Goal: Information Seeking & Learning: Find specific fact

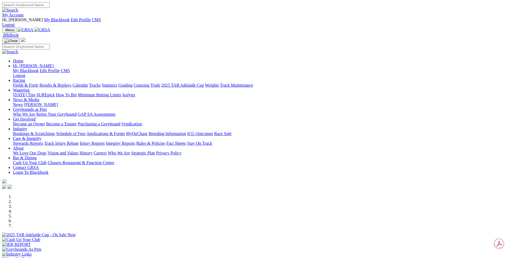
click at [24, 13] on link "My Account" at bounding box center [13, 15] width 22 height 5
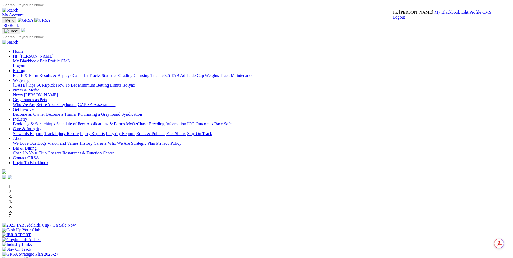
click at [482, 15] on link "CMS" at bounding box center [486, 12] width 9 height 5
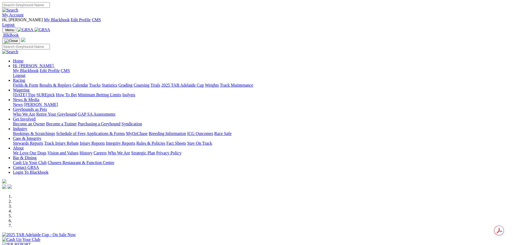
click at [39, 97] on link "News & Media" at bounding box center [26, 99] width 26 height 5
click at [23, 102] on link "News" at bounding box center [18, 104] width 10 height 5
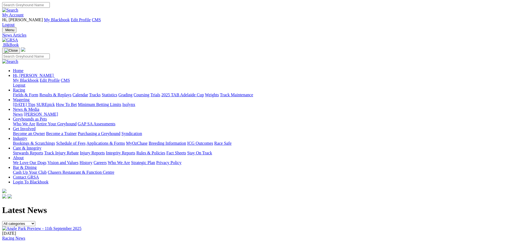
click at [83, 245] on link "Angle Park Preview - 11th September 2025" at bounding box center [42, 249] width 81 height 5
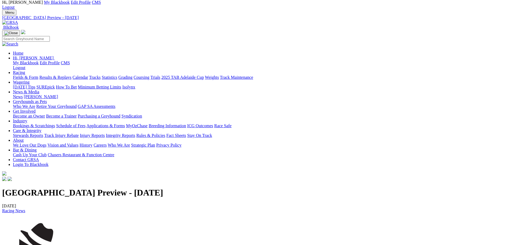
scroll to position [27, 0]
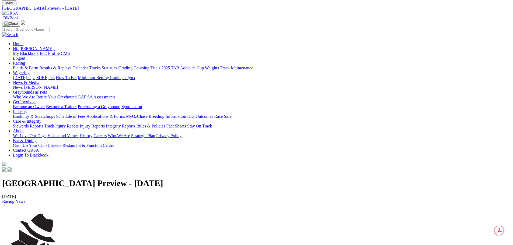
copy p "We have another big night of racing here tonight at headquarters, two heats of …"
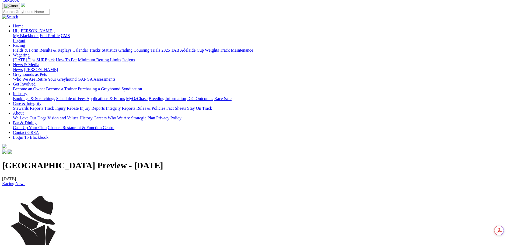
scroll to position [54, 0]
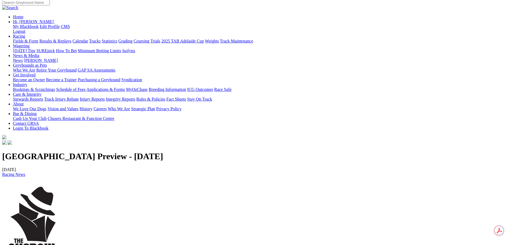
drag, startPoint x: 108, startPoint y: 189, endPoint x: 62, endPoint y: 140, distance: 67.3
copy p "RACE 1 - [TECHNICAL_ID] RACE 2 - [TECHNICAL_ID] RACE 3 - [TECHNICAL_ID]​​​​​​​ …"
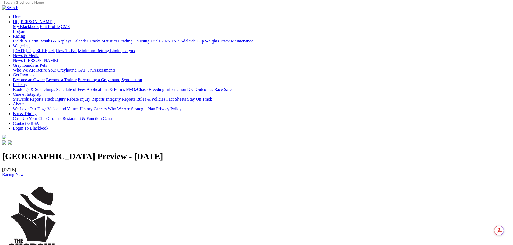
drag, startPoint x: 128, startPoint y: 217, endPoint x: 75, endPoint y: 204, distance: 55.4
copy p "Race 1, No 5 - Big Chief Size Race 3, No 8 - Mepunga Sage Race 4, No 8 - Dashin…"
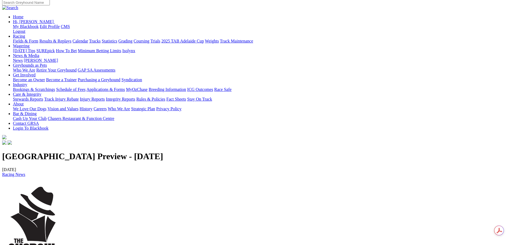
copy p "Race 10, No 5 - Time After Time​​​​​​​"
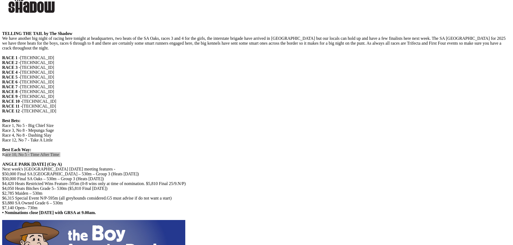
scroll to position [377, 0]
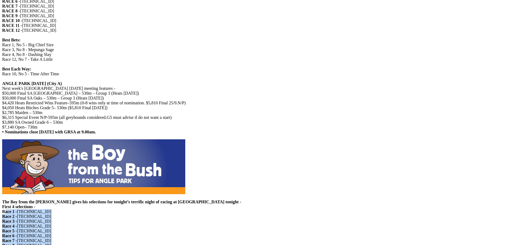
drag, startPoint x: 92, startPoint y: 74, endPoint x: 68, endPoint y: 36, distance: 45.6
copy p "Race 1 - [TECHNICAL_ID]​​​​​​​​​​​​​​ Race 2 - [TECHNICAL_ID]​​​​​​​ Race 3 - […"
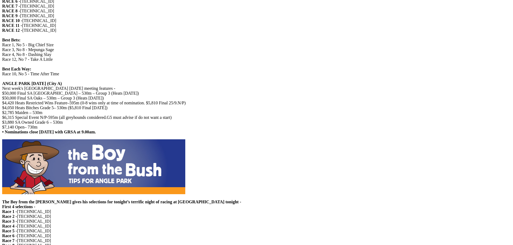
drag, startPoint x: 145, startPoint y: 93, endPoint x: 98, endPoint y: 93, distance: 46.9
copy p "Race 3, No 4 - Belair Ethyl​​​​​​​"
drag, startPoint x: 147, startPoint y: 100, endPoint x: 97, endPoint y: 100, distance: 50.1
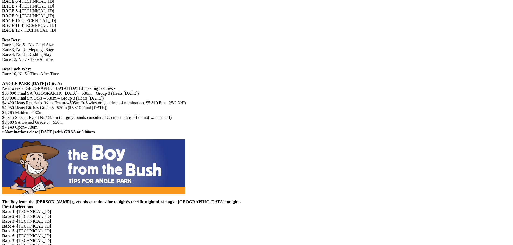
copy p "Race 7, No 6 - Dashing Jordy​​​​​​​"
drag, startPoint x: 117, startPoint y: 105, endPoint x: 98, endPoint y: 104, distance: 19.7
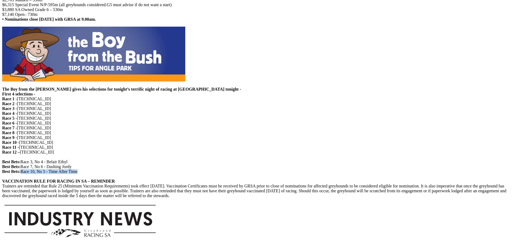
scroll to position [480, 0]
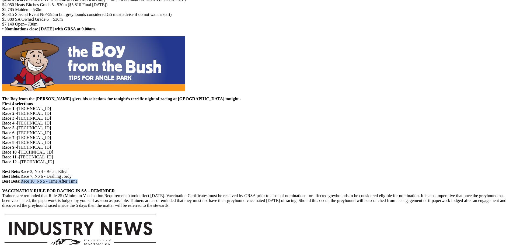
drag, startPoint x: 248, startPoint y: 146, endPoint x: 74, endPoint y: 76, distance: 187.4
copy div "LOREM 0 IP DOLO SIT AM CONSE ADIPI ELITSED Doe Tempo 7 IN Utla etd MA Aliqu Eni…"
